Goal: Information Seeking & Learning: Learn about a topic

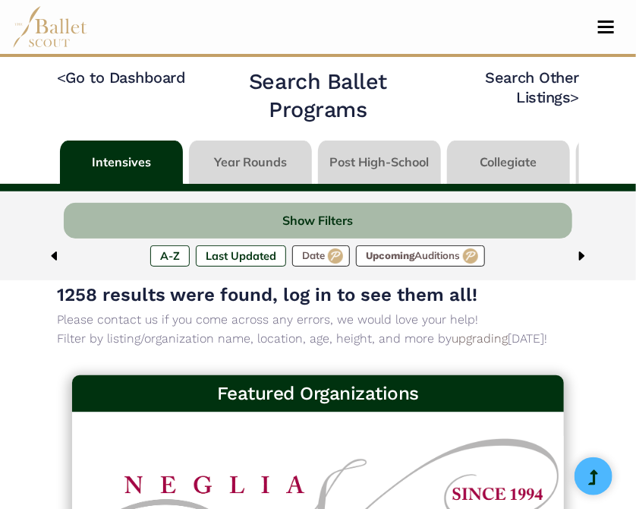
scroll to position [0, 27]
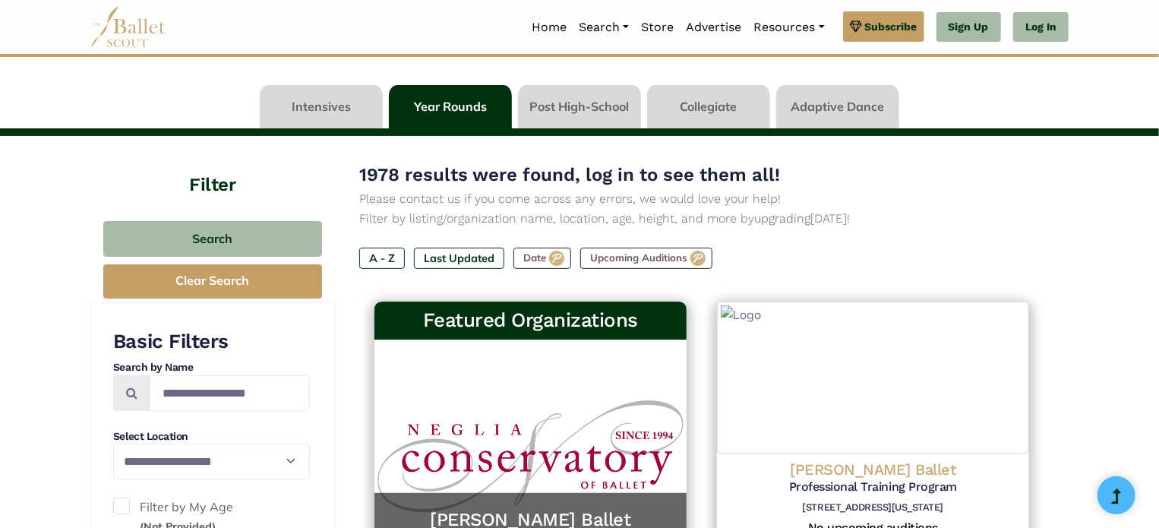
scroll to position [51, 0]
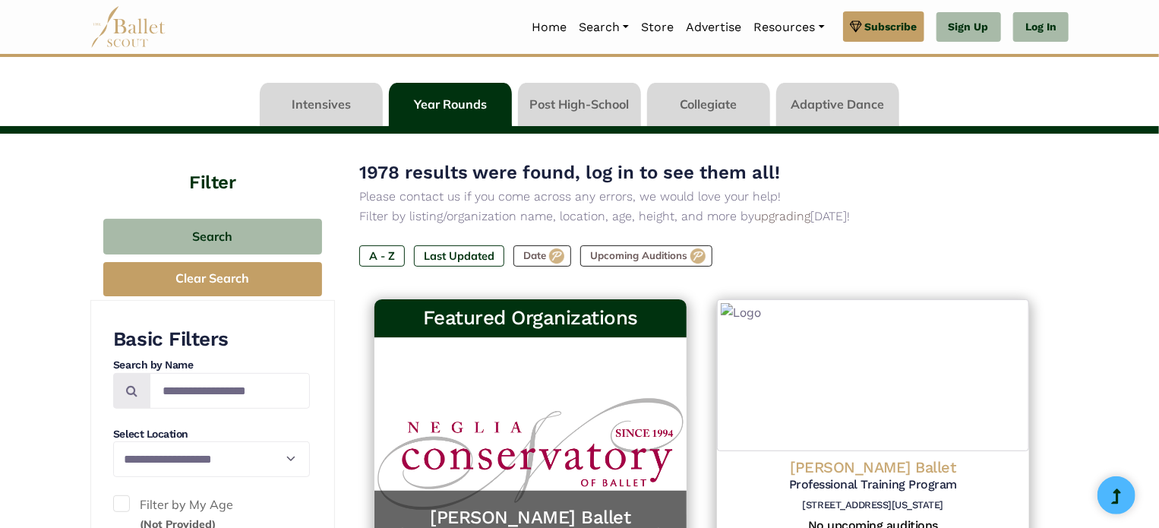
click at [361, 110] on link at bounding box center [321, 104] width 123 height 43
click at [439, 109] on link at bounding box center [450, 104] width 123 height 43
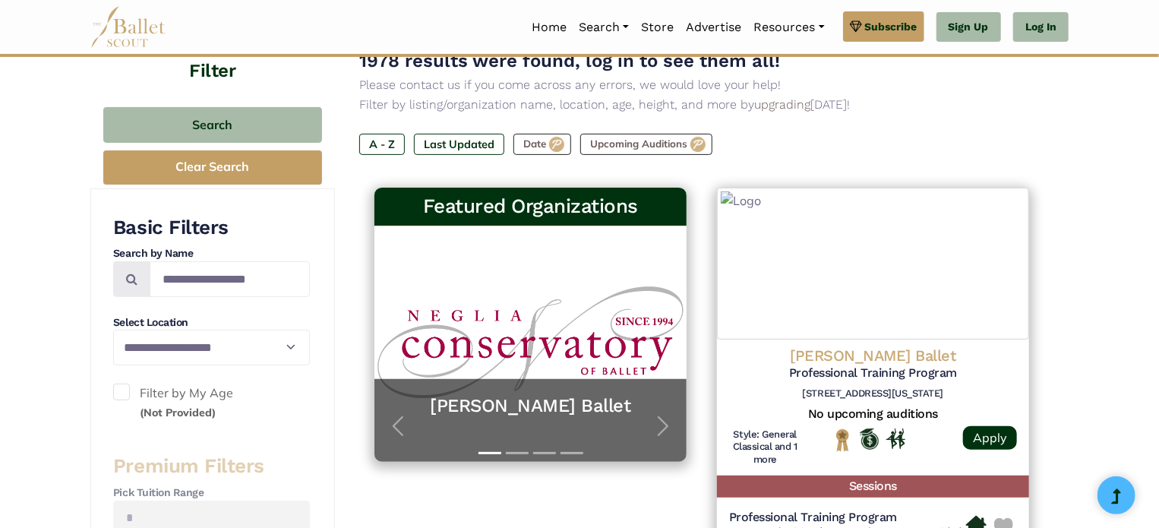
scroll to position [163, 0]
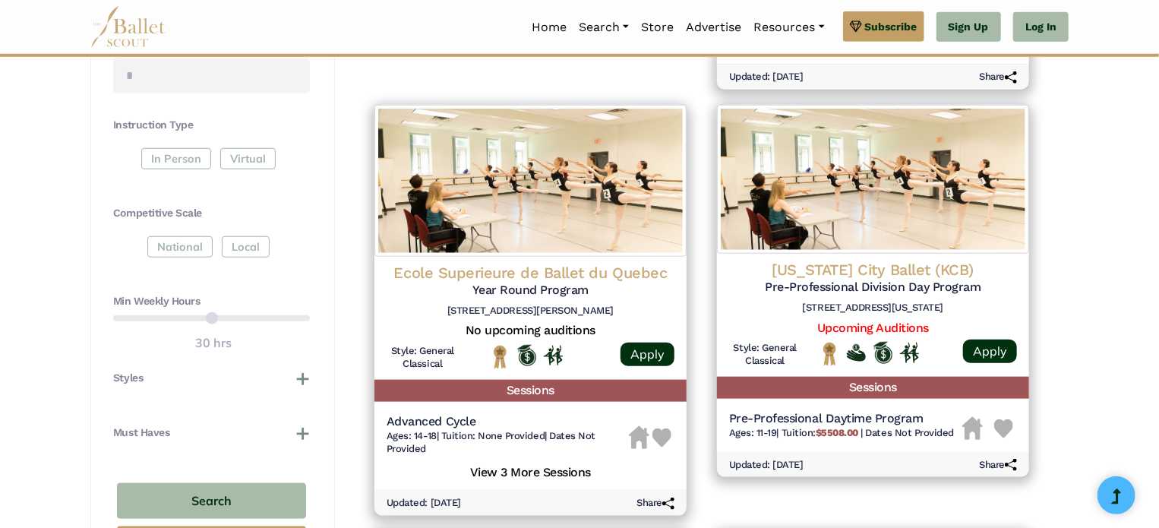
scroll to position [683, 0]
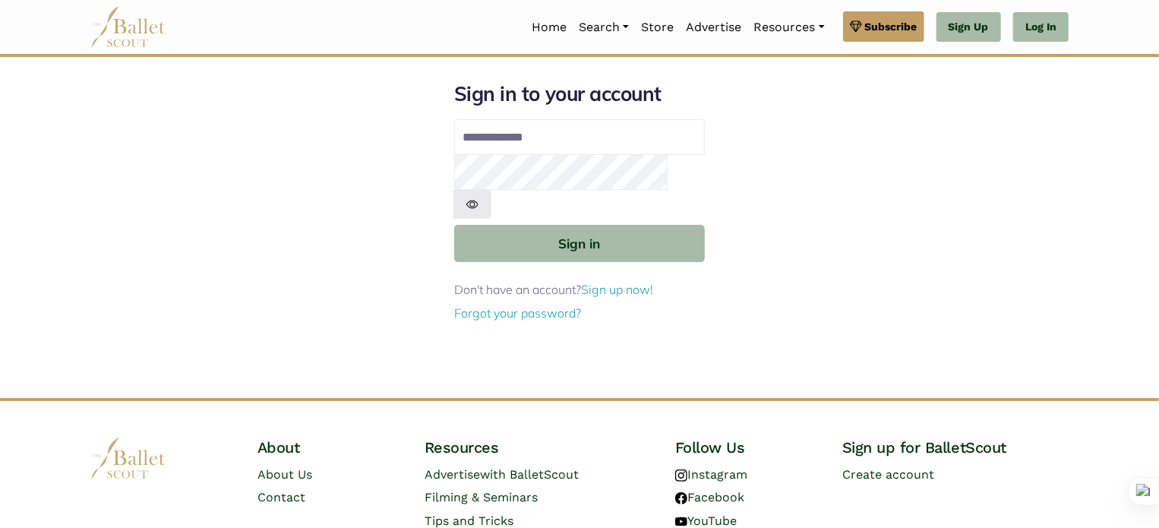
click at [506, 280] on p "Don't have an account? Sign up now!" at bounding box center [579, 290] width 251 height 20
type input "**********"
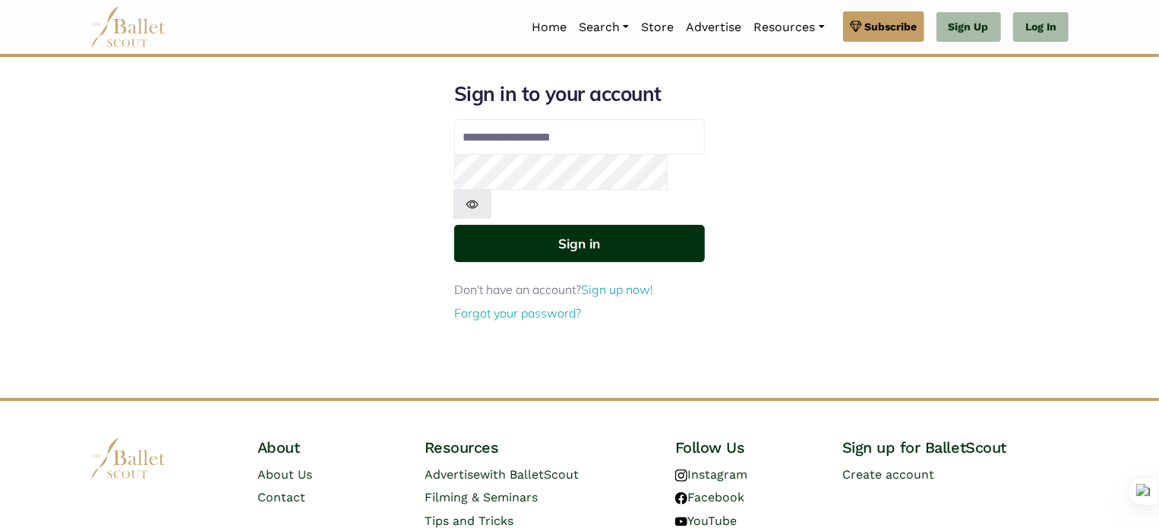
click at [573, 225] on button "Sign in" at bounding box center [579, 243] width 251 height 37
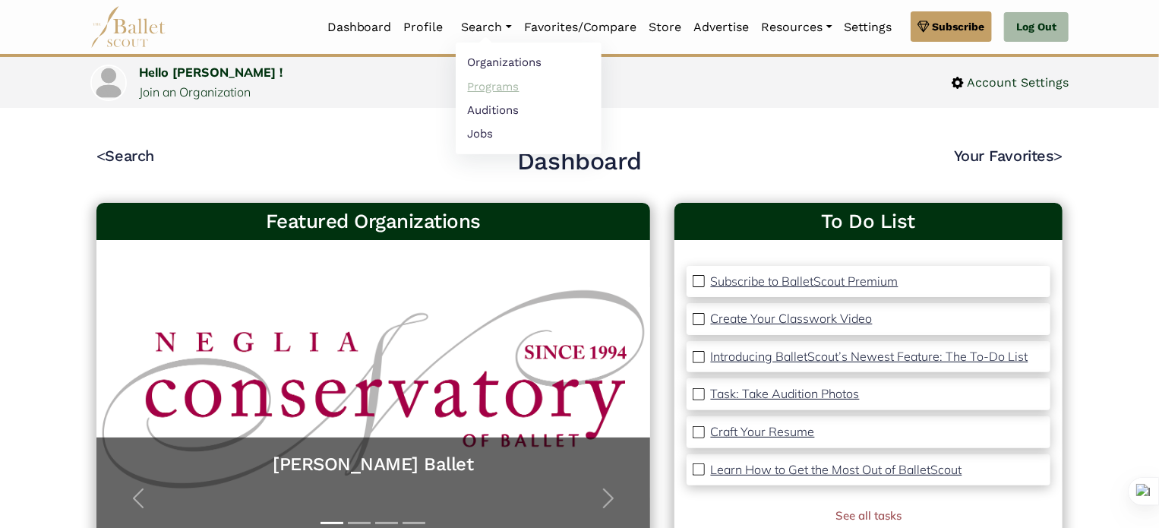
click at [495, 84] on link "Programs" at bounding box center [529, 86] width 146 height 24
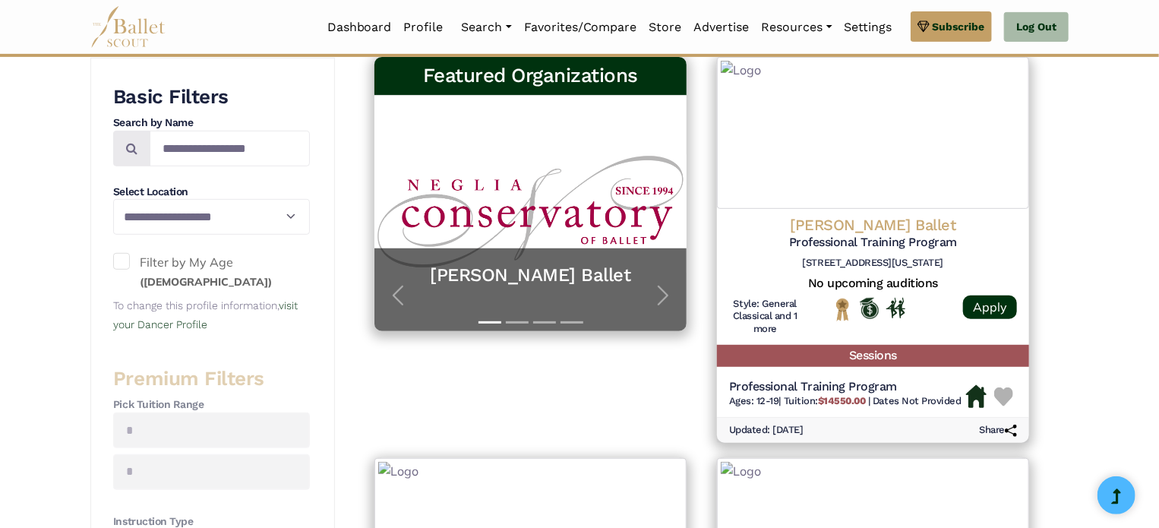
scroll to position [293, 0]
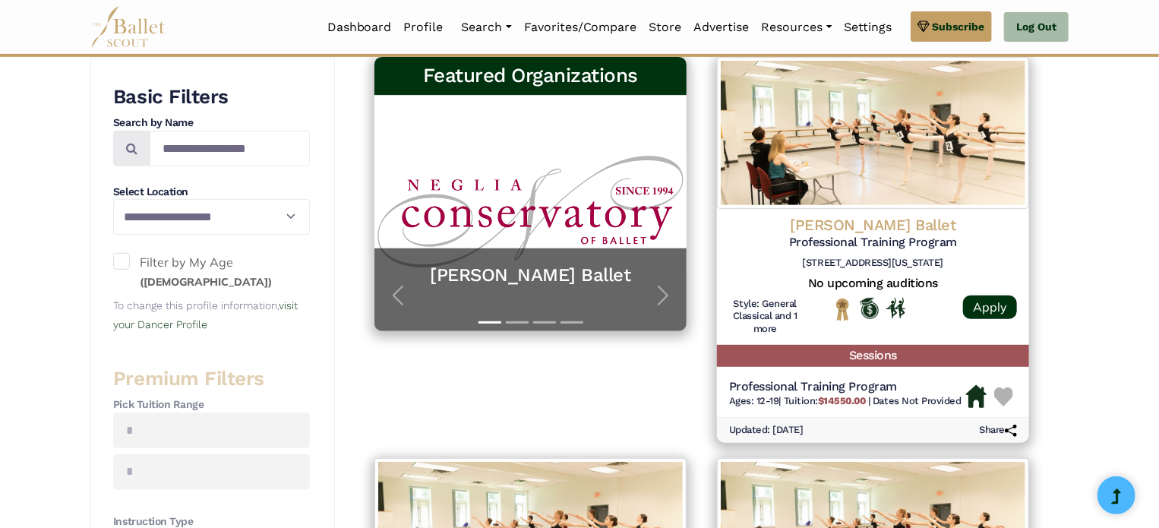
click at [128, 256] on span at bounding box center [121, 261] width 17 height 17
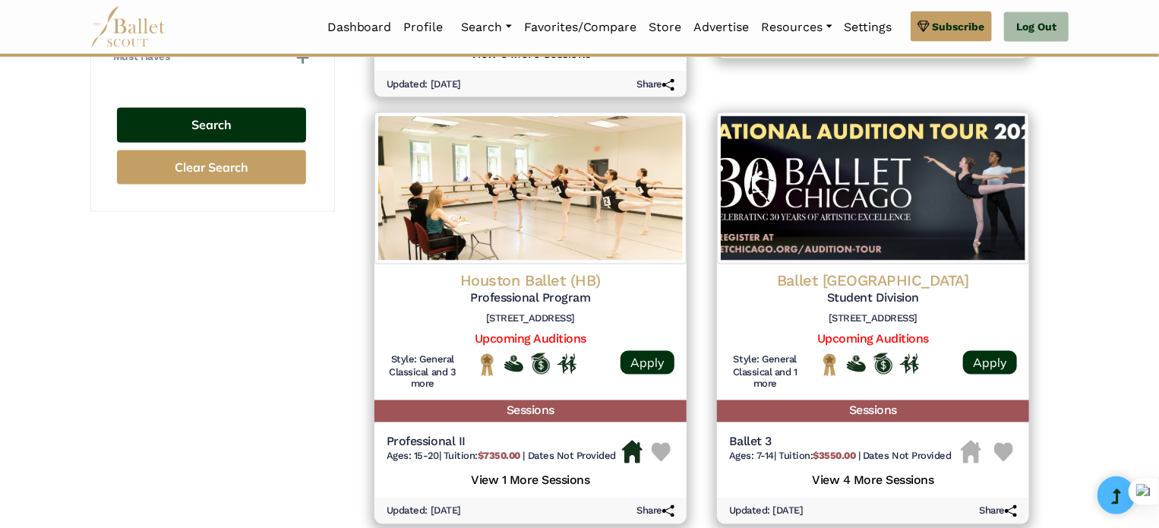
scroll to position [1065, 0]
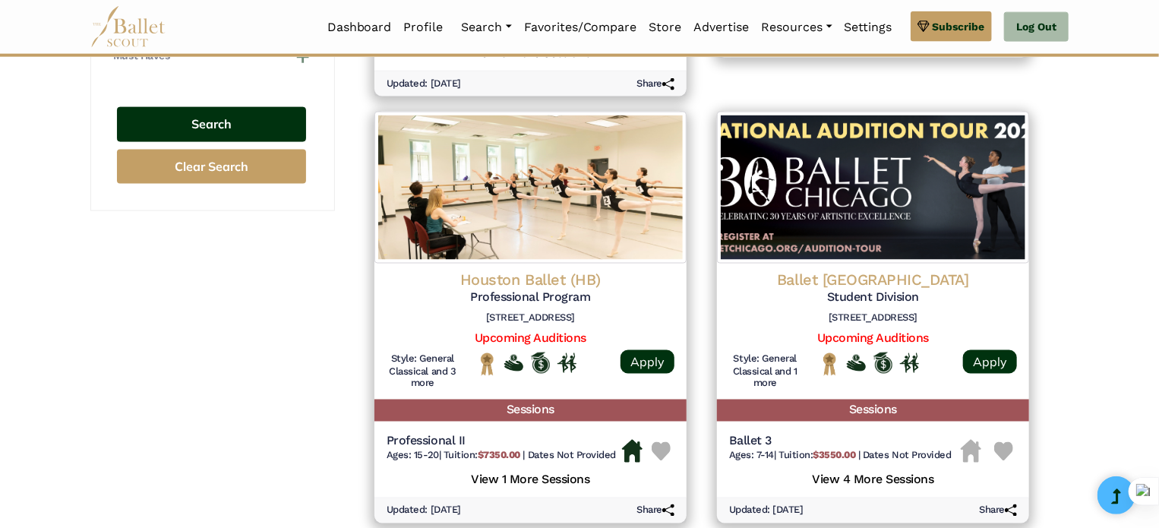
click at [250, 134] on button "Search" at bounding box center [211, 125] width 189 height 36
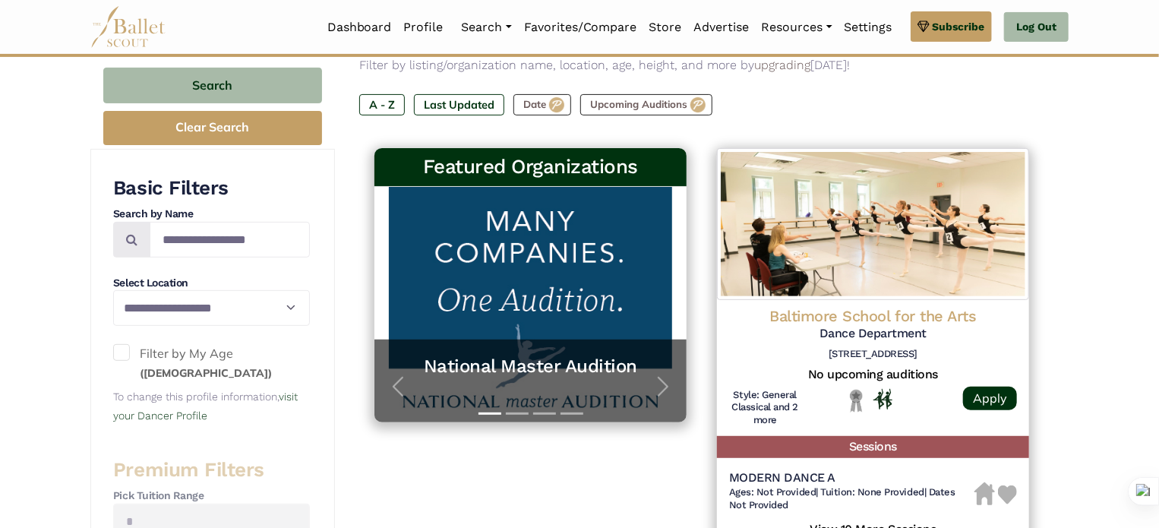
scroll to position [205, 0]
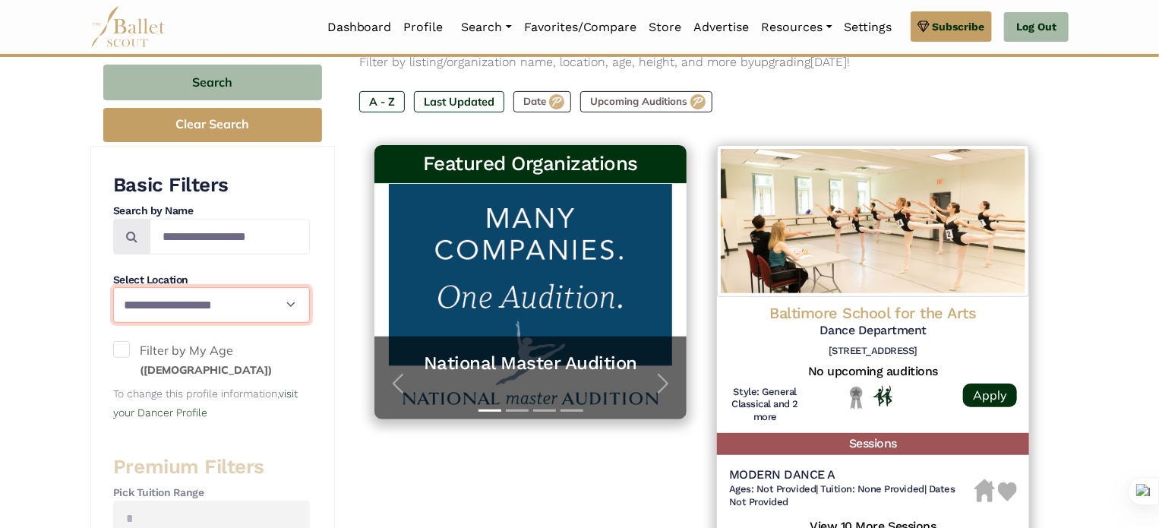
click at [221, 309] on select "**********" at bounding box center [211, 304] width 197 height 35
click at [261, 352] on label "Filter by My Age ([DEMOGRAPHIC_DATA] years old)" at bounding box center [211, 360] width 197 height 39
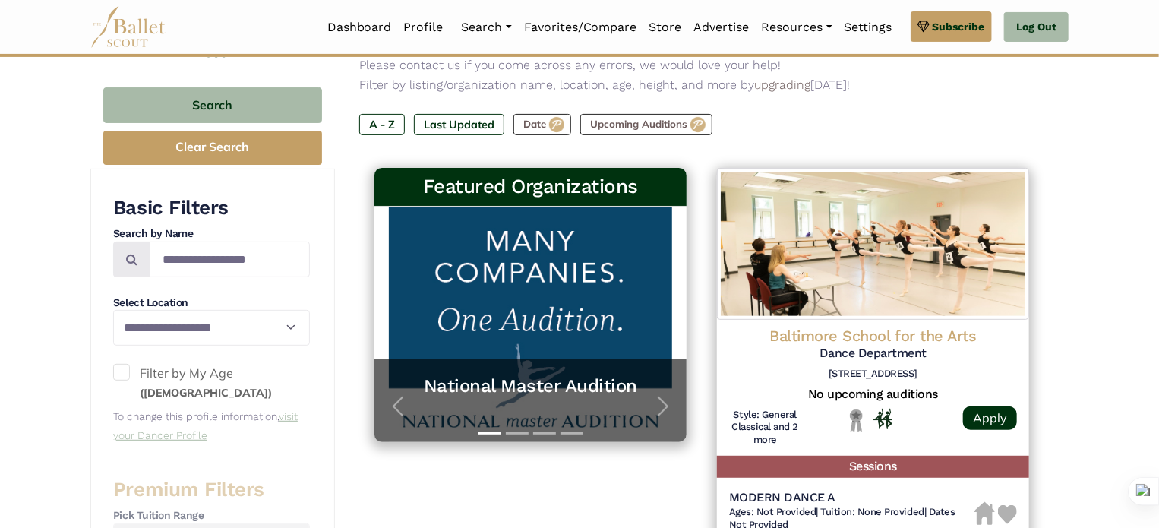
scroll to position [386, 0]
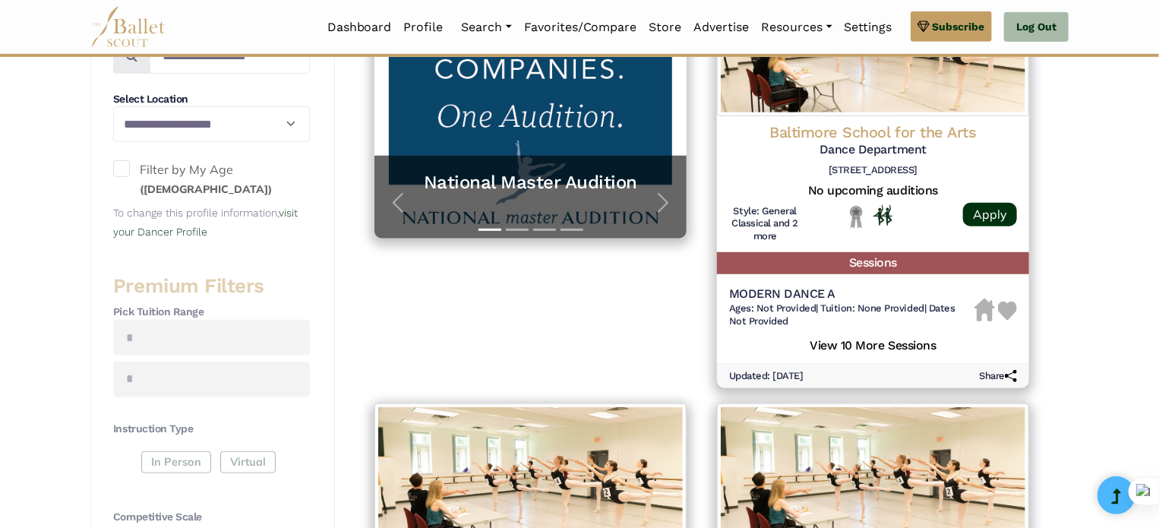
click at [124, 163] on span at bounding box center [121, 168] width 17 height 17
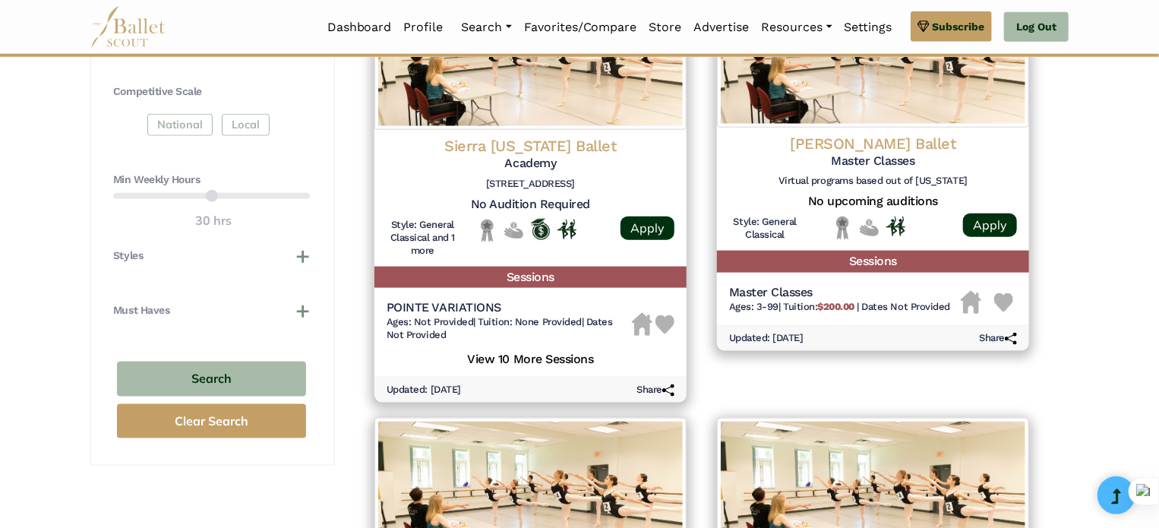
scroll to position [812, 0]
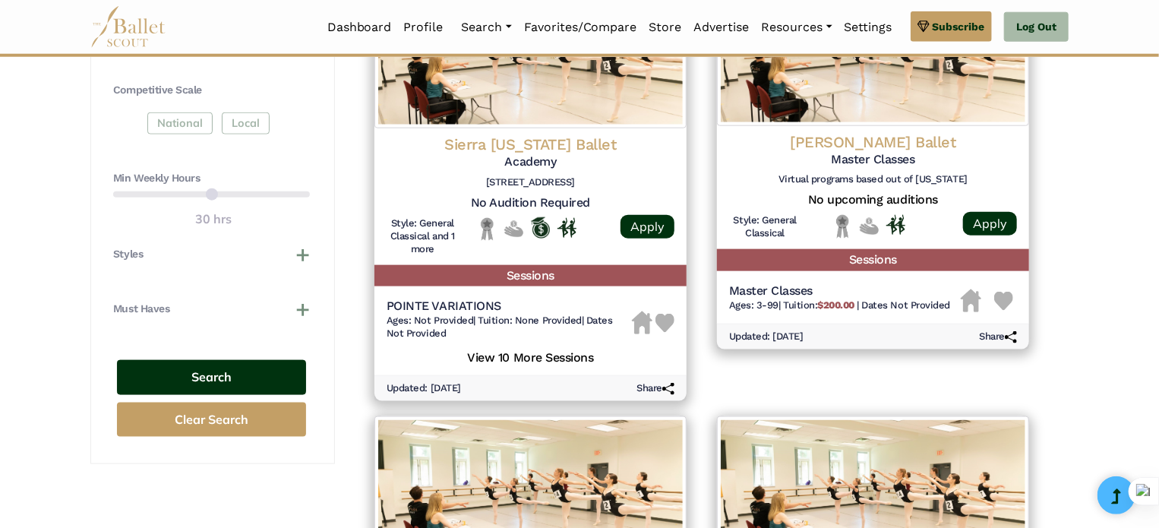
click at [230, 365] on button "Search" at bounding box center [211, 378] width 189 height 36
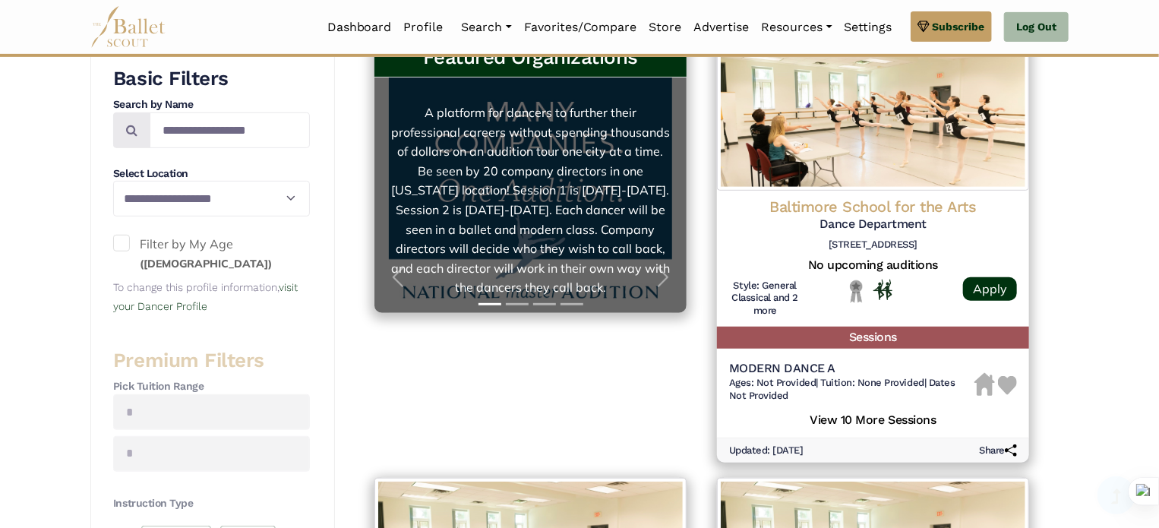
scroll to position [316, 0]
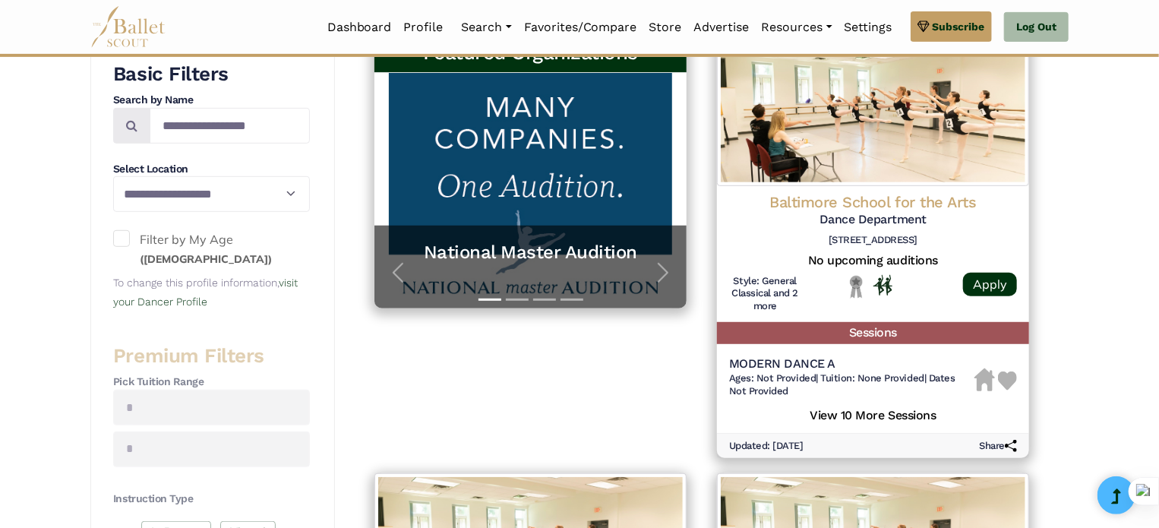
click at [131, 239] on label "Filter by My Age (25 years old)" at bounding box center [211, 249] width 197 height 39
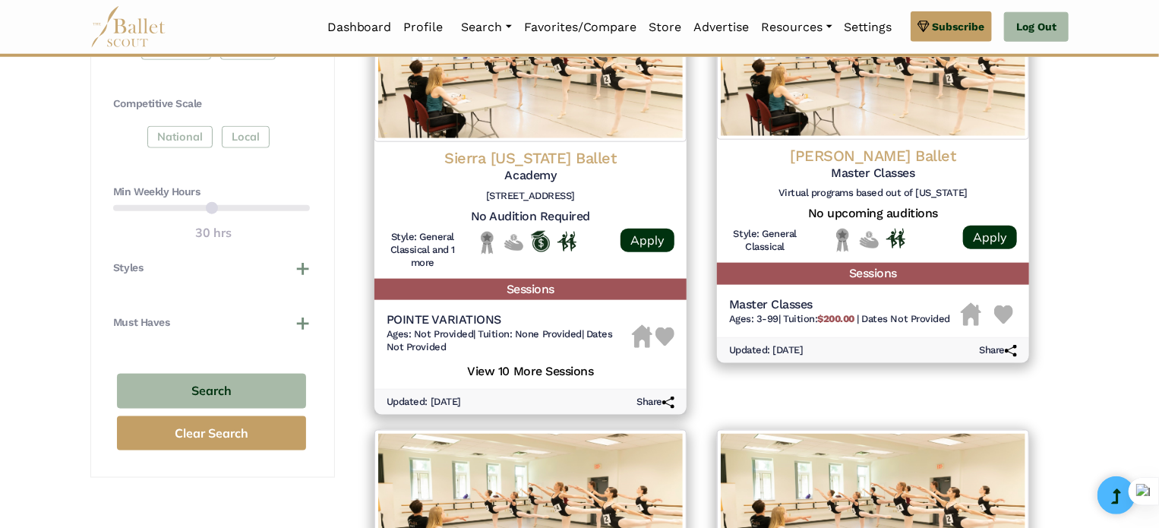
scroll to position [841, 0]
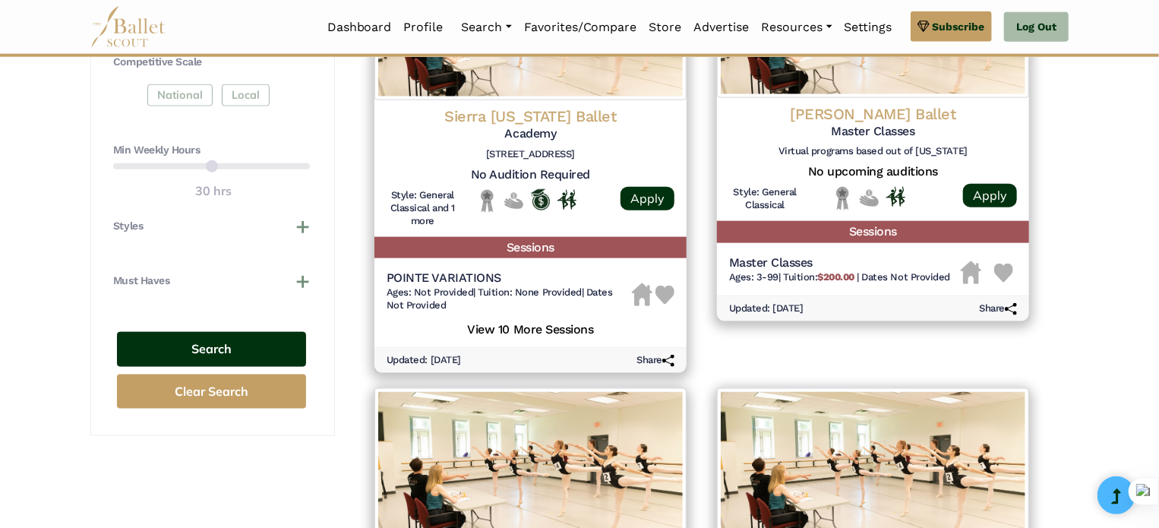
click at [162, 355] on button "Search" at bounding box center [211, 350] width 189 height 36
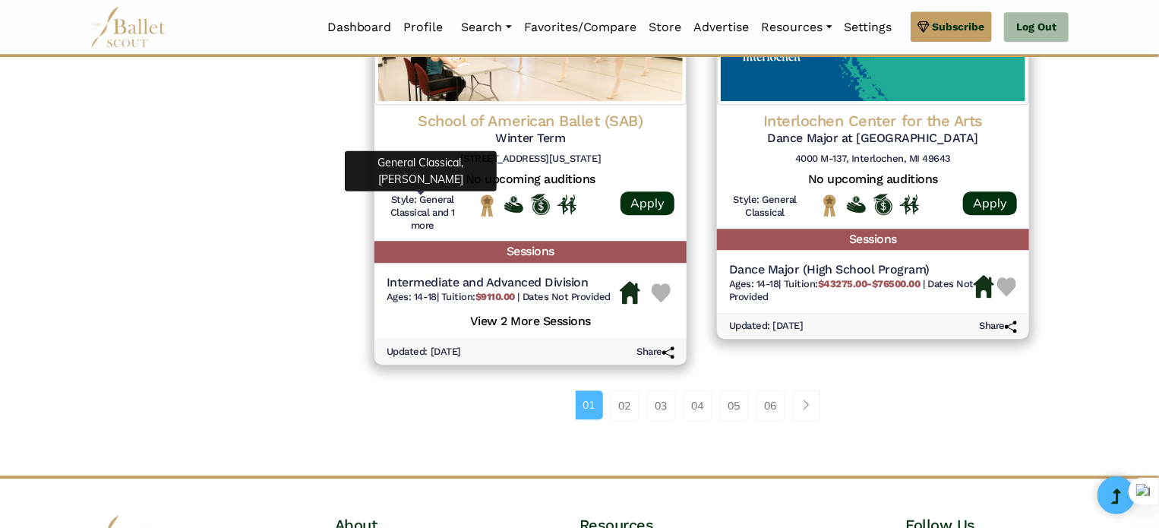
scroll to position [2037, 0]
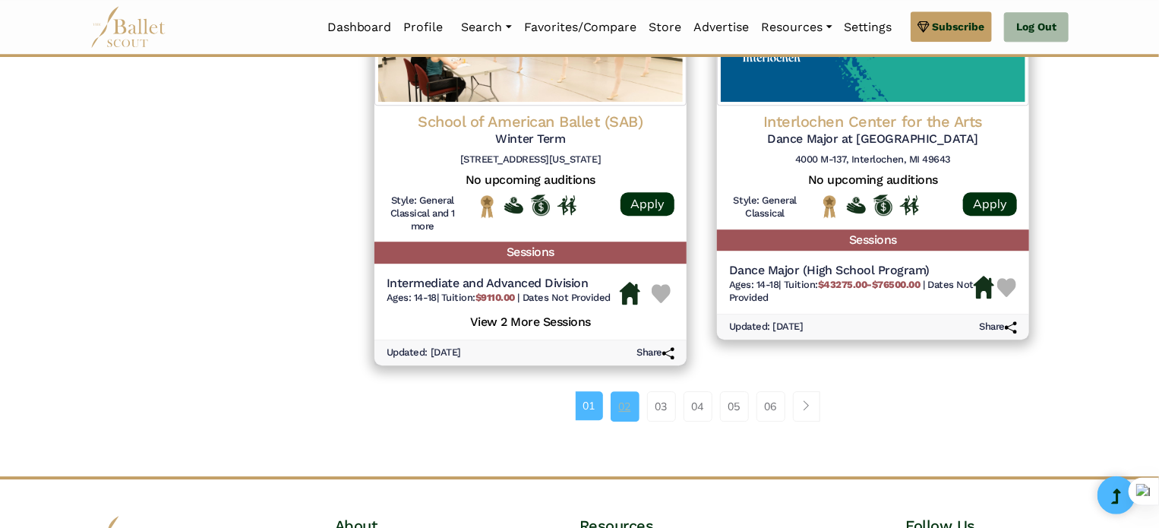
click at [616, 416] on link "02" at bounding box center [624, 406] width 29 height 30
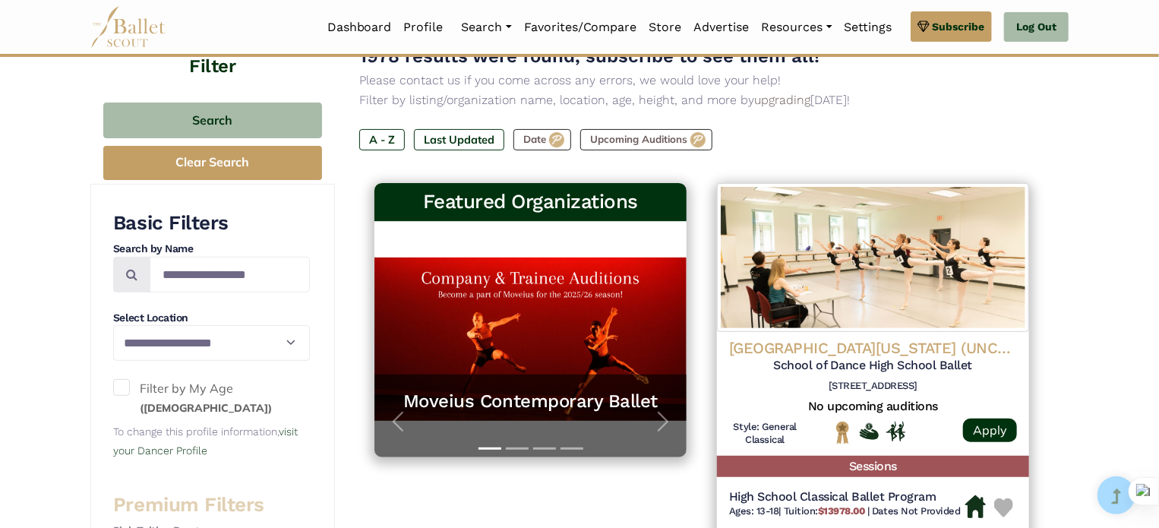
scroll to position [106, 0]
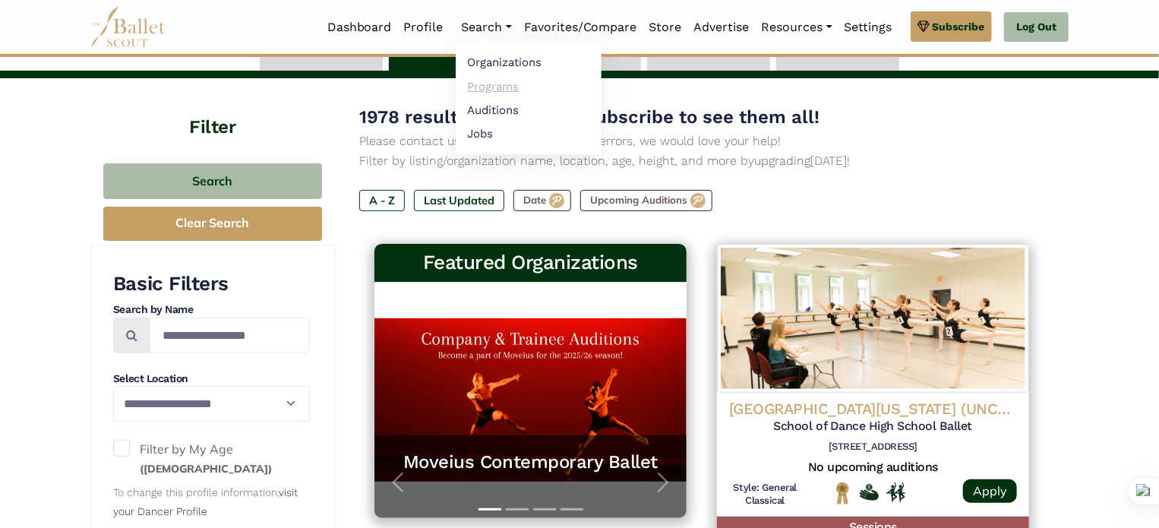
click at [501, 84] on link "Programs" at bounding box center [529, 86] width 146 height 24
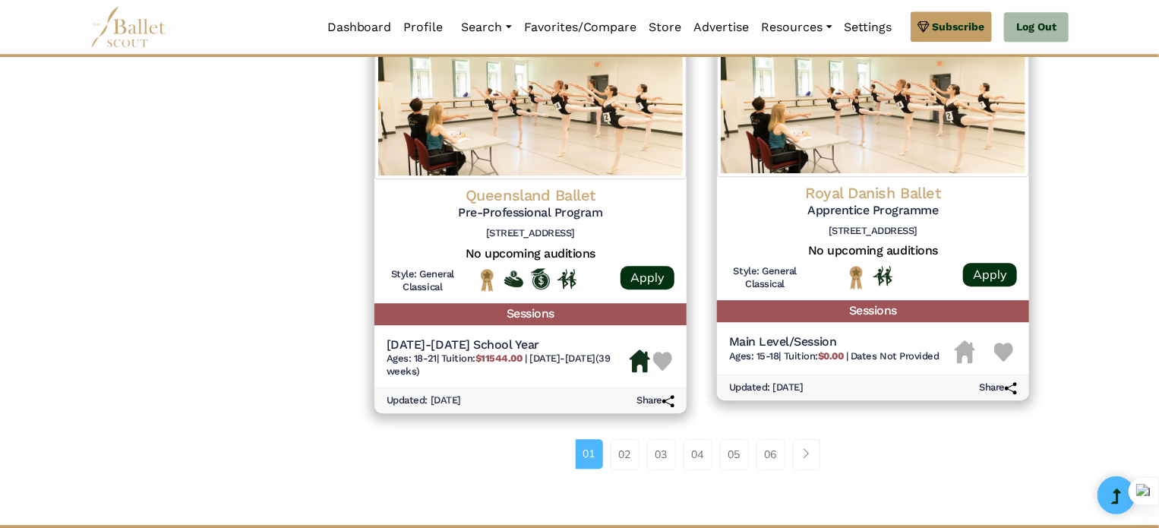
scroll to position [1938, 0]
click at [635, 458] on link "02" at bounding box center [624, 454] width 29 height 30
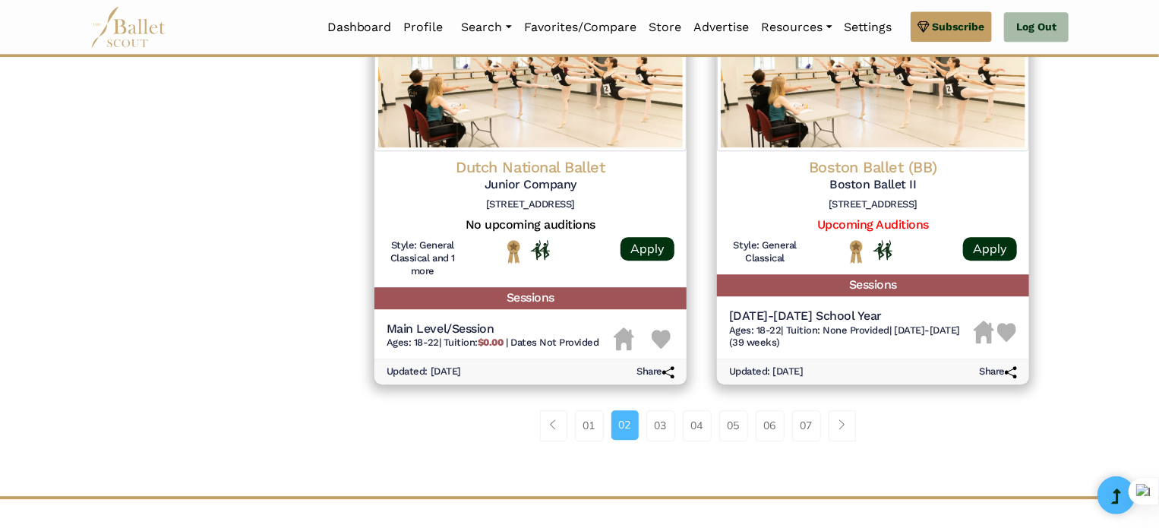
scroll to position [1947, 0]
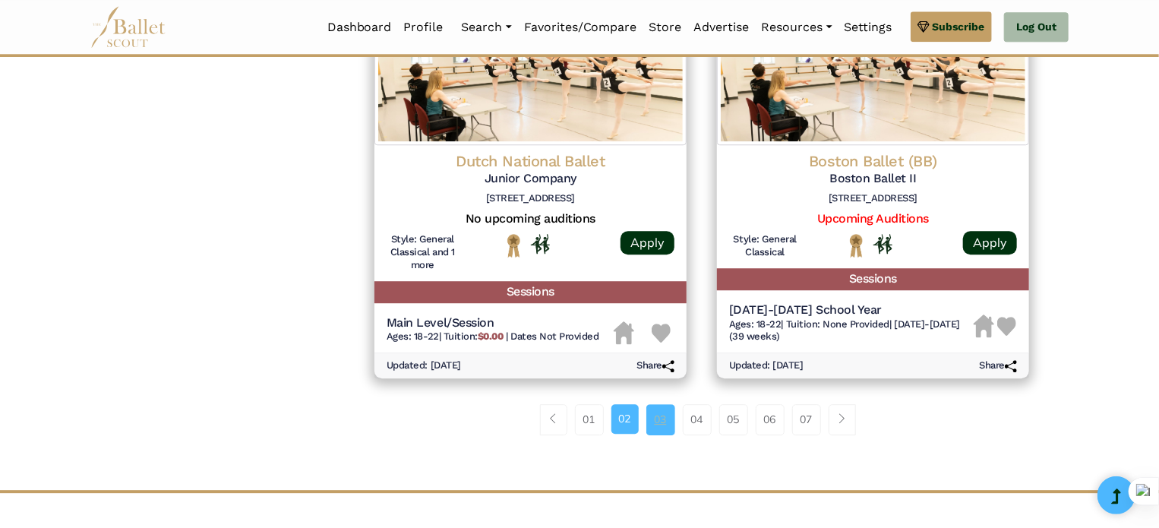
click at [671, 415] on link "03" at bounding box center [660, 419] width 29 height 30
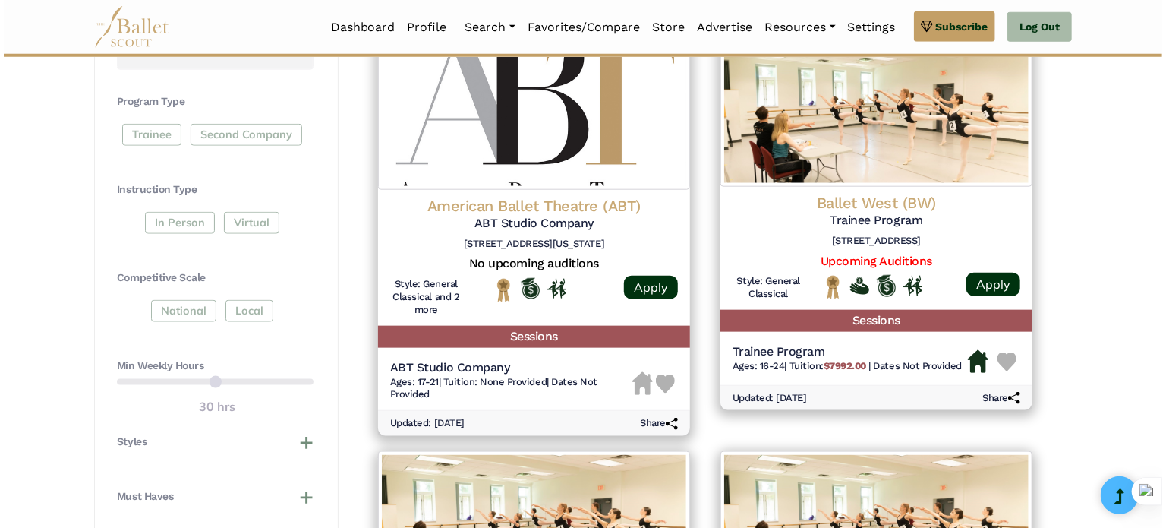
scroll to position [712, 0]
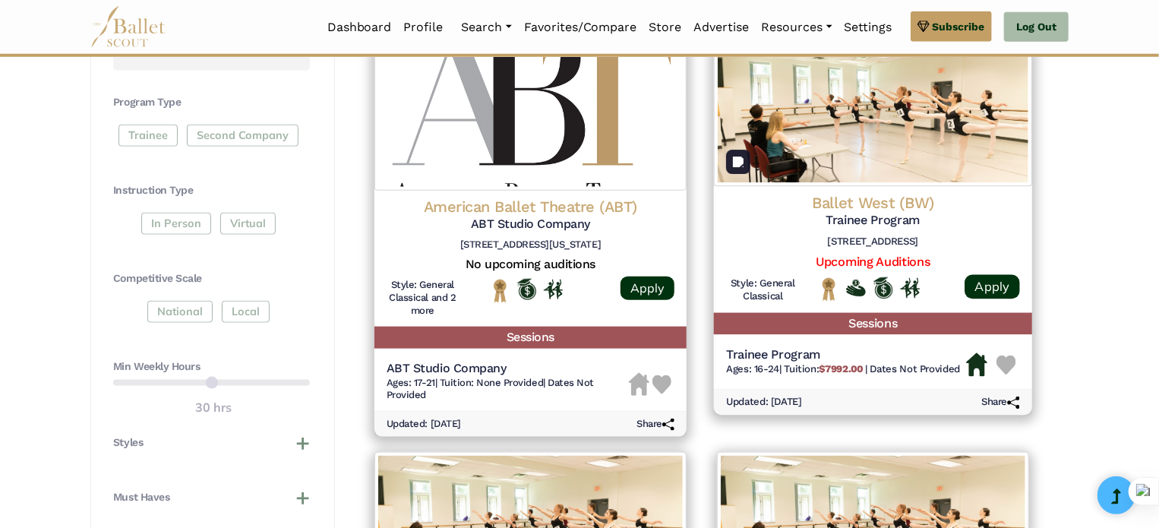
click at [937, 135] on img at bounding box center [873, 110] width 318 height 152
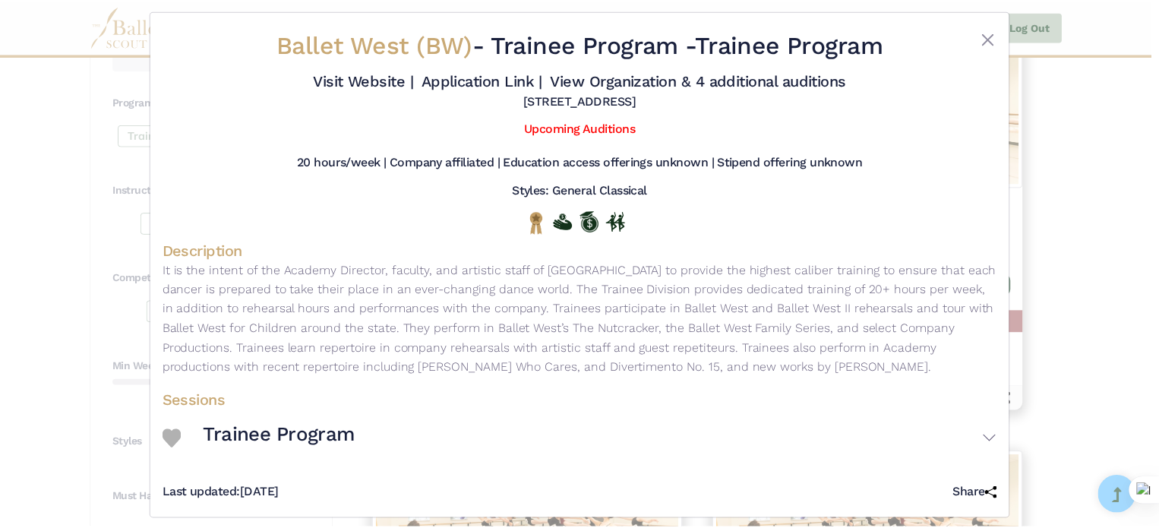
scroll to position [0, 0]
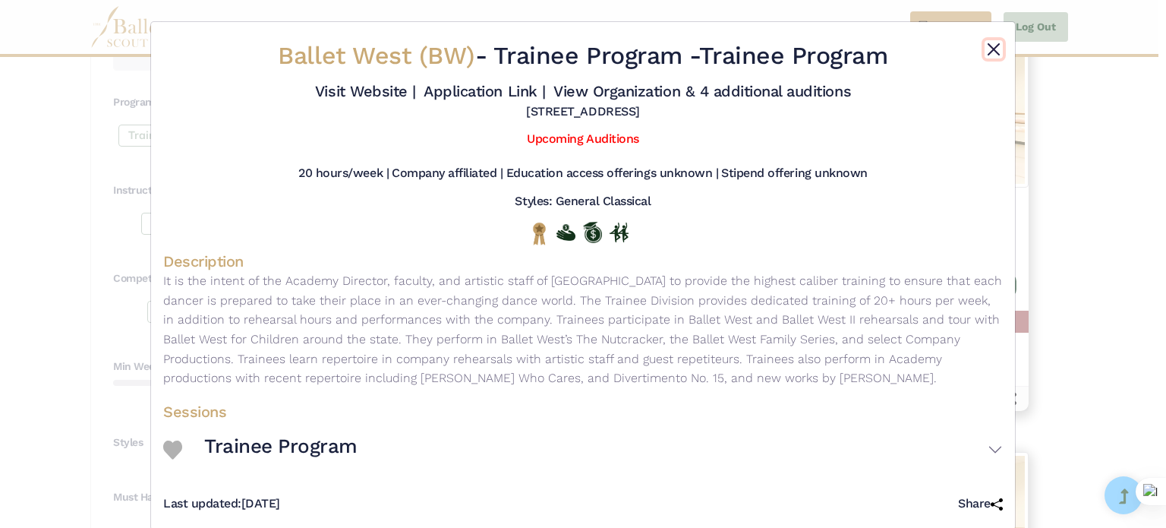
click at [998, 41] on button "Close" at bounding box center [994, 49] width 18 height 18
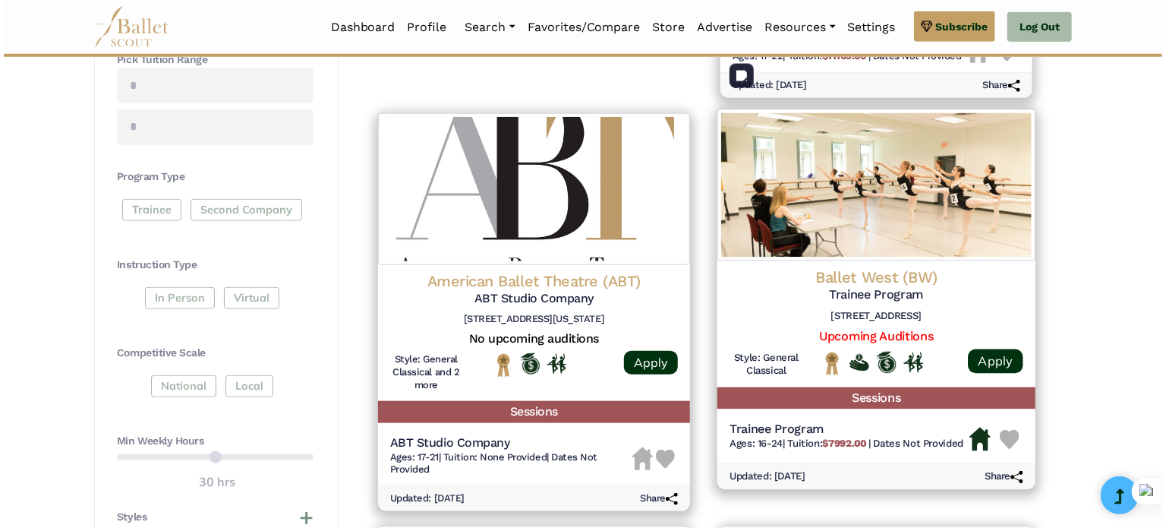
scroll to position [696, 0]
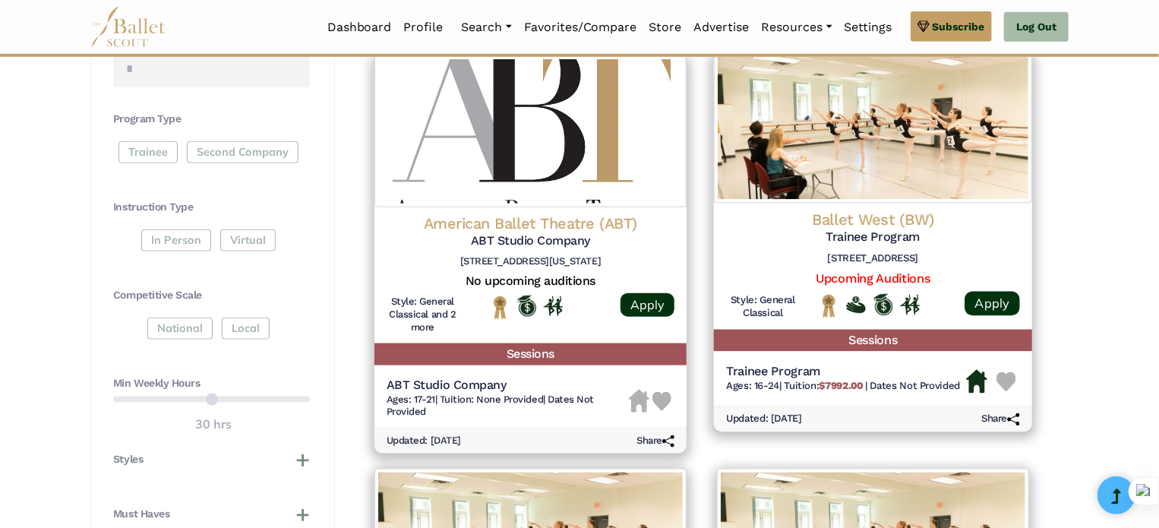
click at [1007, 377] on img at bounding box center [1006, 382] width 20 height 20
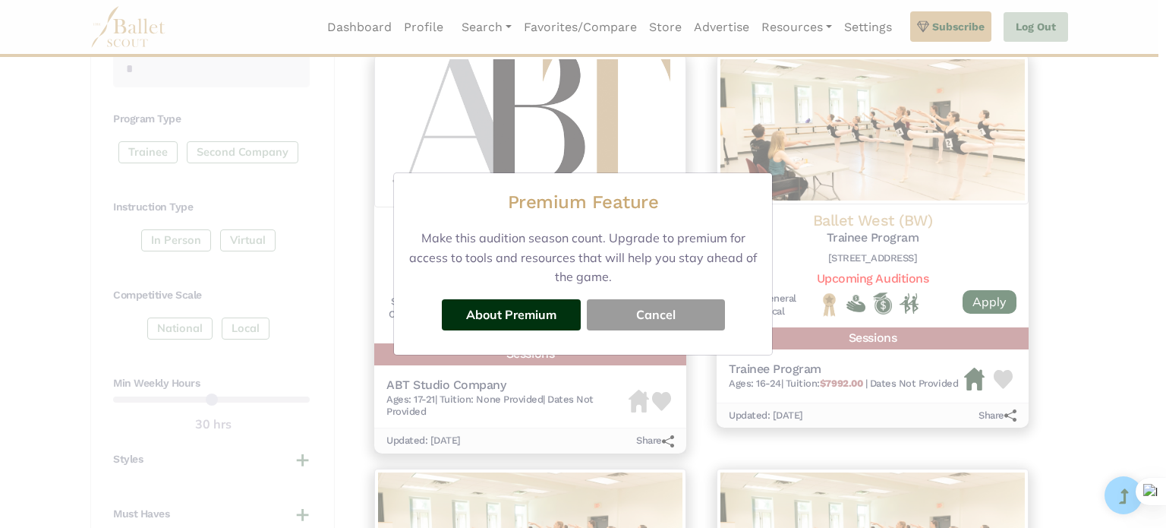
click at [611, 308] on button "Cancel" at bounding box center [656, 314] width 138 height 30
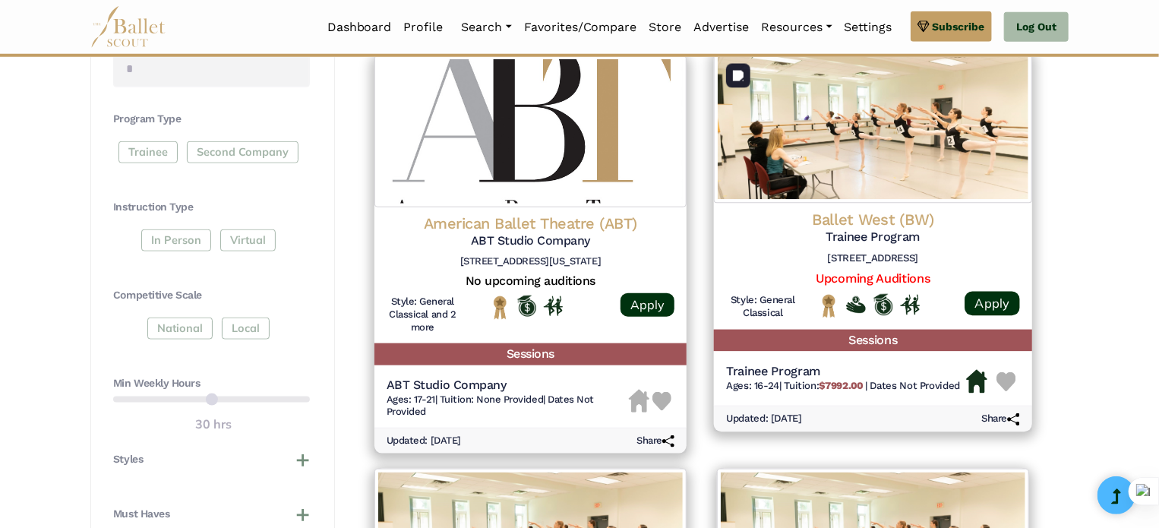
click at [938, 142] on img at bounding box center [873, 127] width 318 height 152
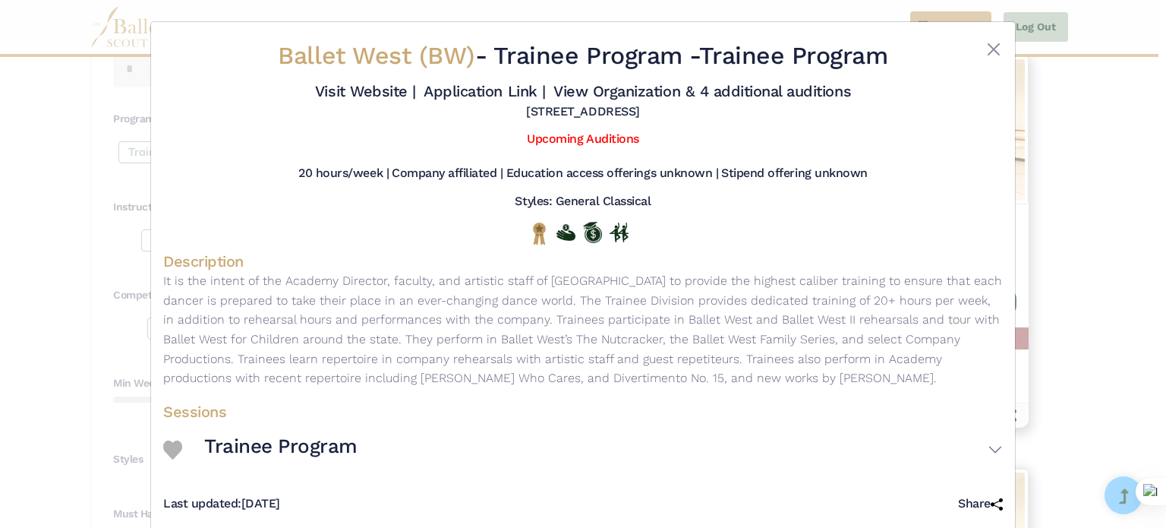
scroll to position [23, 0]
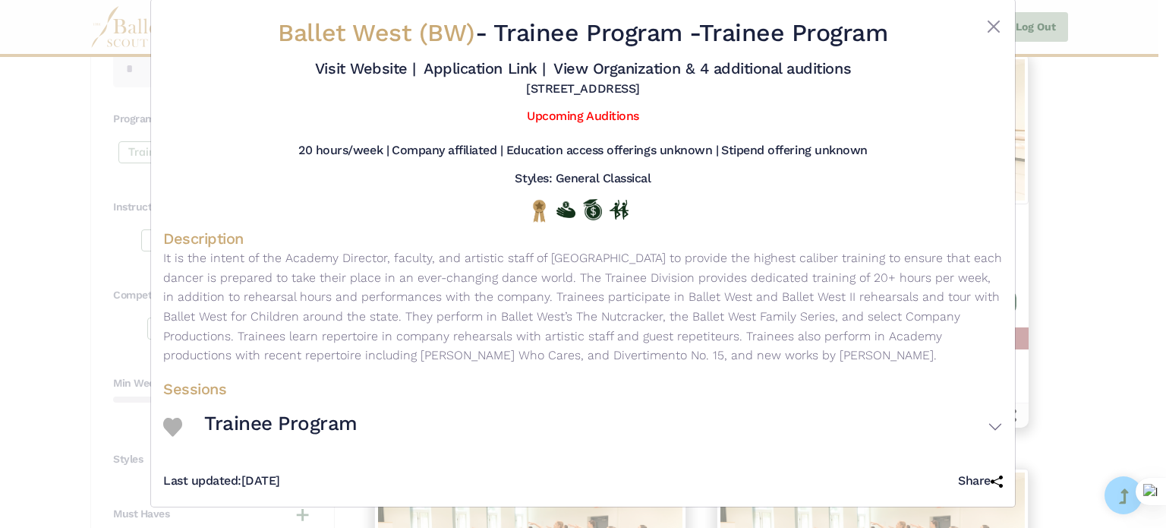
click at [176, 425] on img at bounding box center [172, 427] width 19 height 19
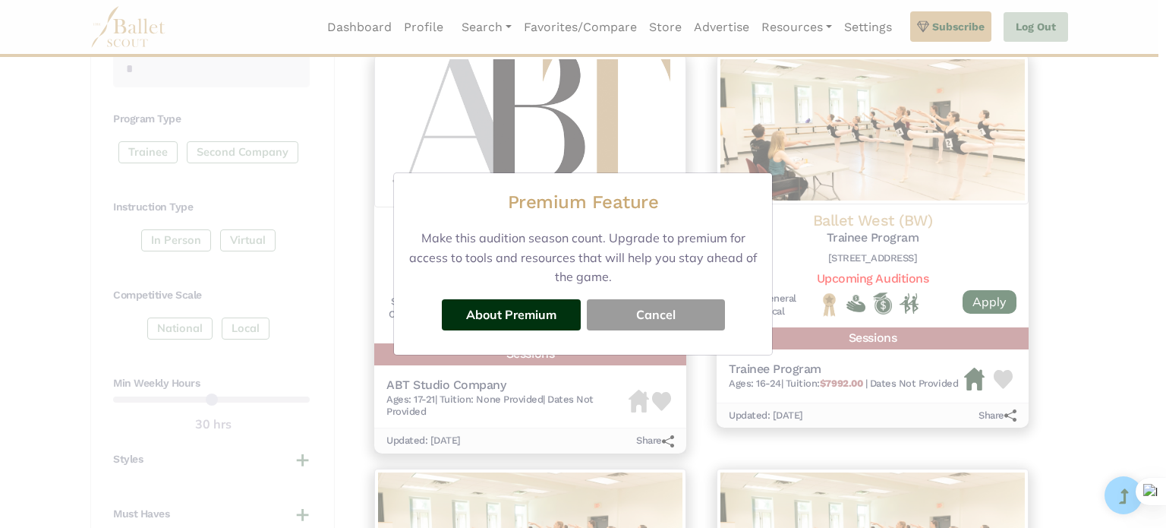
click at [651, 320] on button "Cancel" at bounding box center [656, 314] width 138 height 30
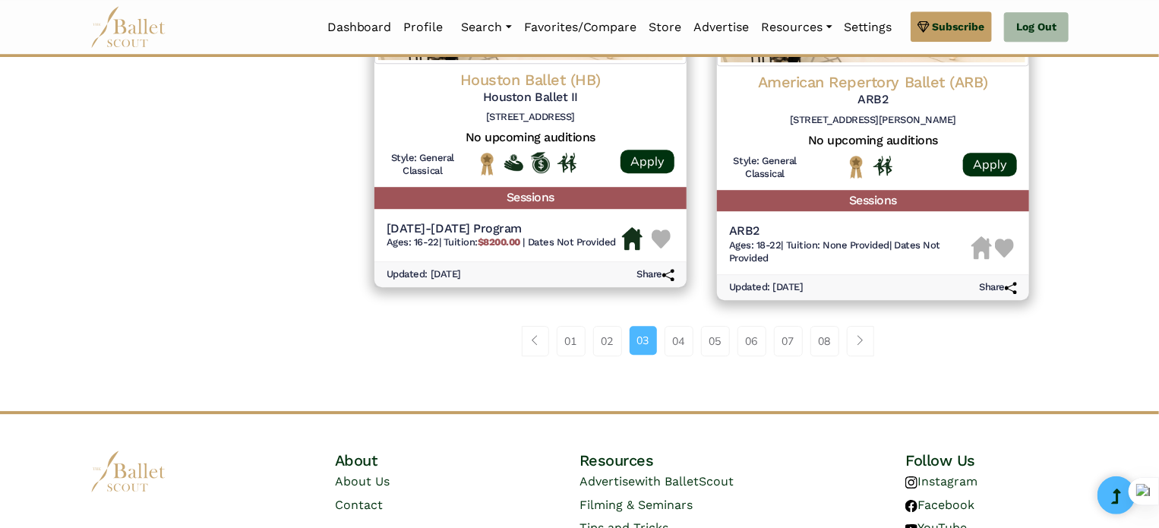
scroll to position [2077, 0]
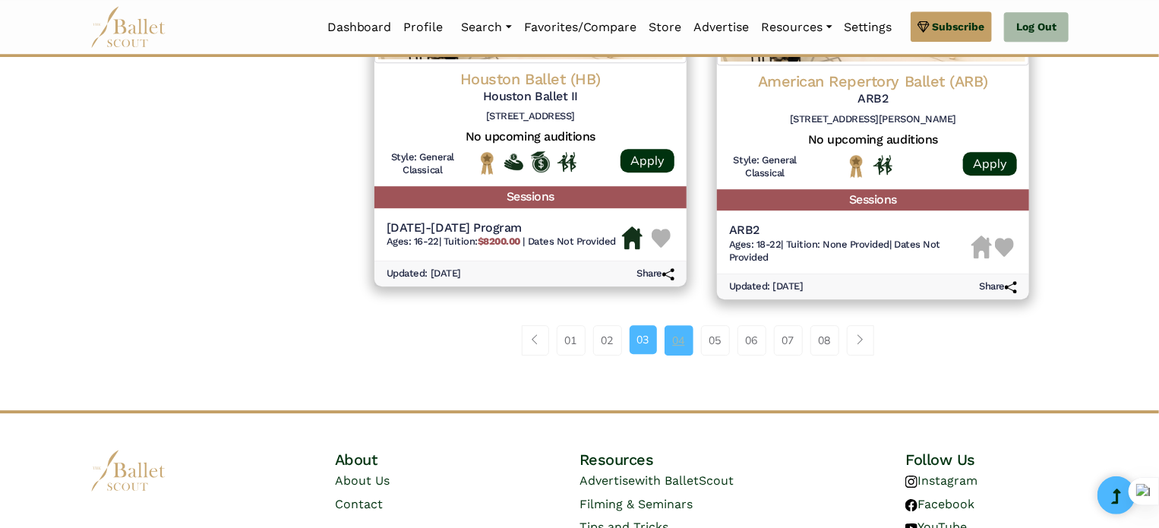
click at [674, 344] on link "04" at bounding box center [678, 340] width 29 height 30
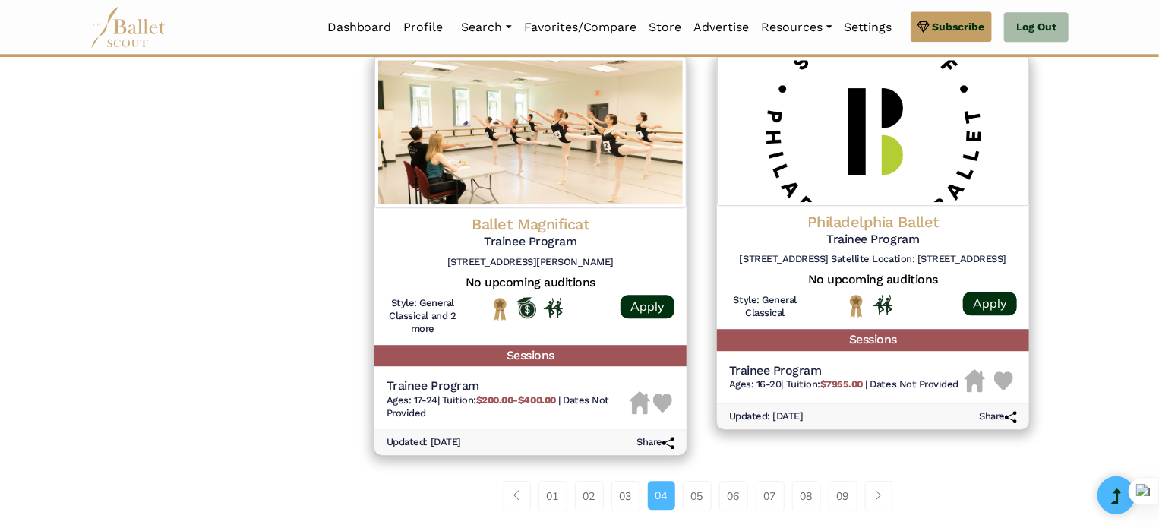
scroll to position [1936, 0]
